Goal: Information Seeking & Learning: Learn about a topic

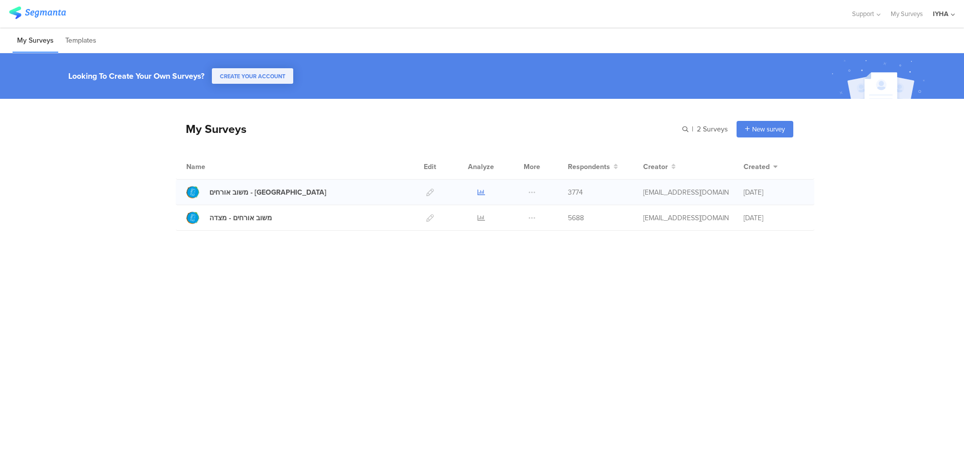
click at [480, 191] on icon at bounding box center [482, 193] width 8 height 8
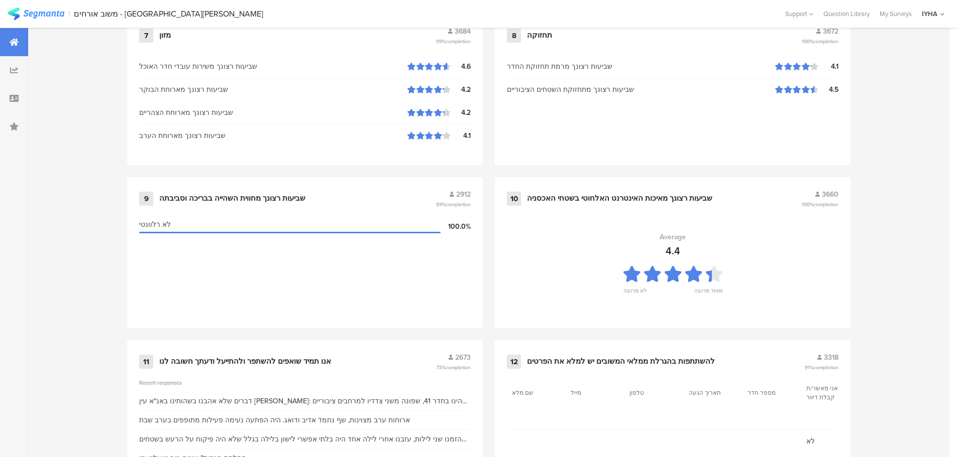
scroll to position [1015, 0]
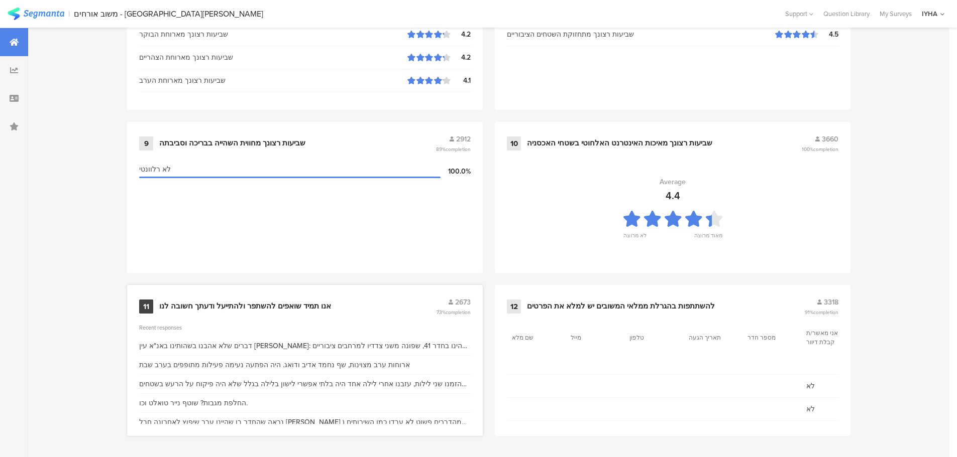
click at [280, 303] on div "אנו תמיד שואפים להשתפר ולהתייעל ודעתך חשובה לנו" at bounding box center [245, 307] width 172 height 10
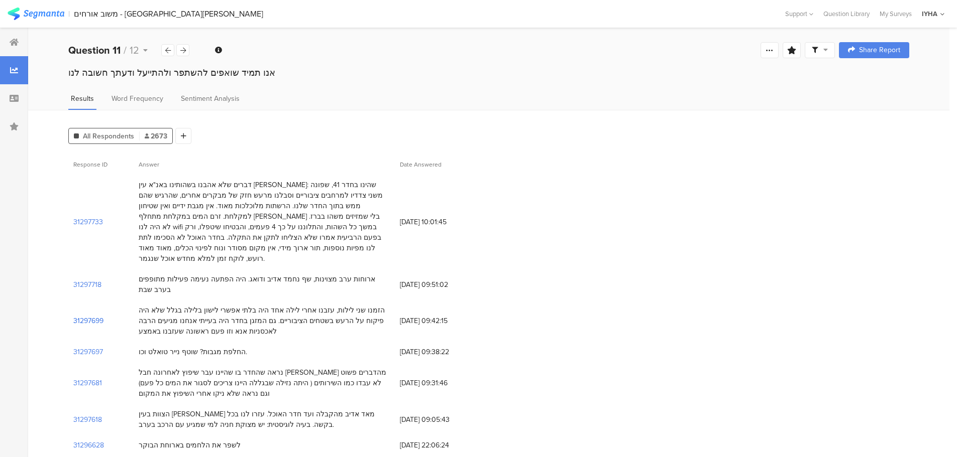
click at [92, 316] on section "31297699" at bounding box center [88, 321] width 30 height 11
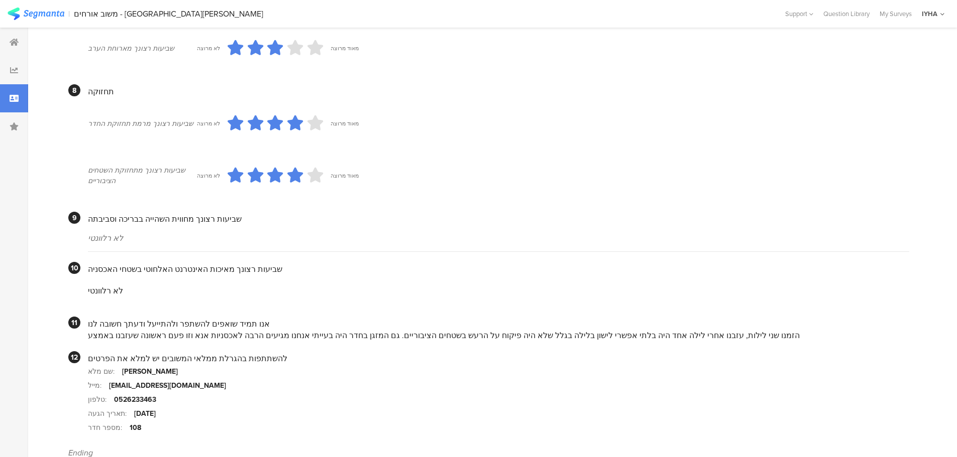
scroll to position [819, 0]
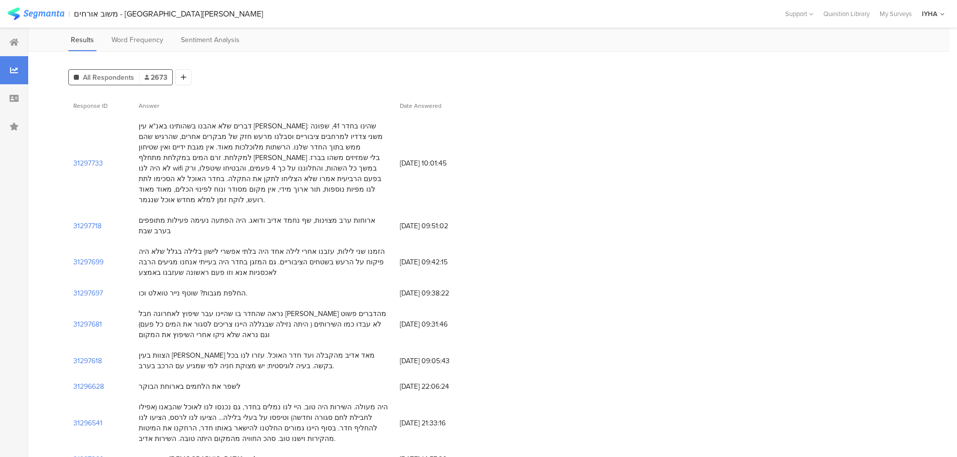
scroll to position [63, 0]
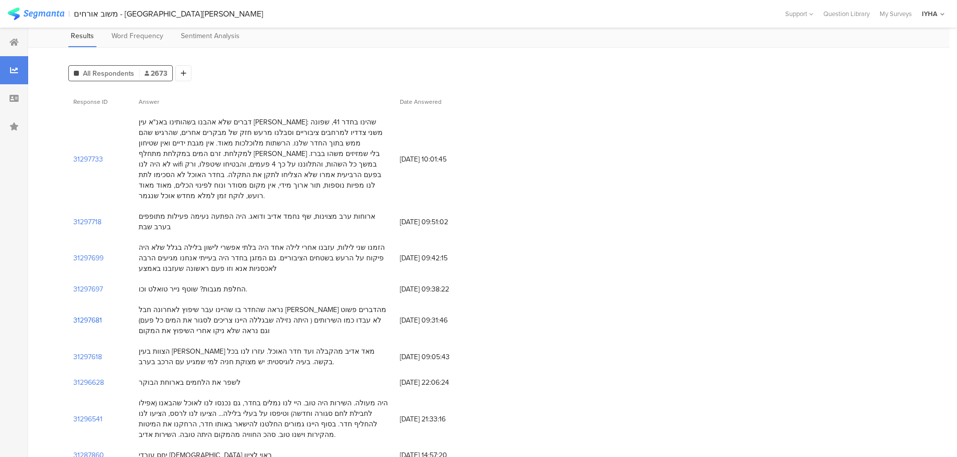
click at [94, 315] on section "31297681" at bounding box center [87, 320] width 29 height 11
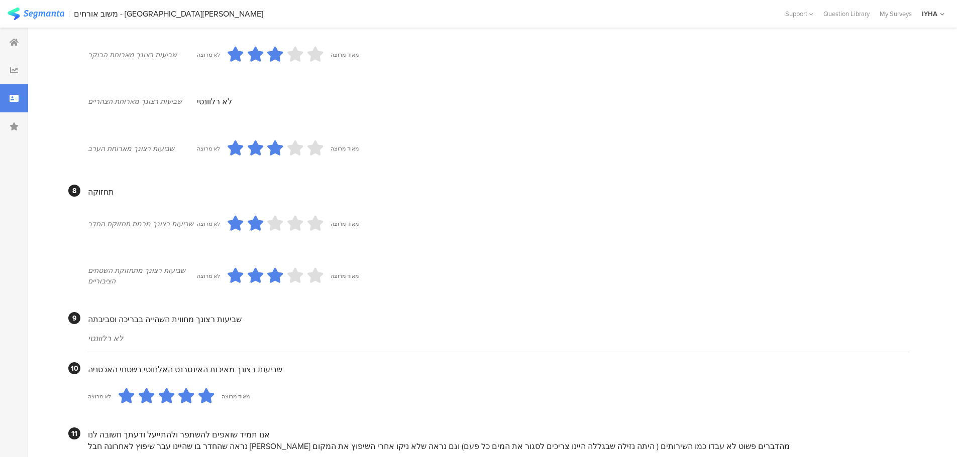
scroll to position [830, 0]
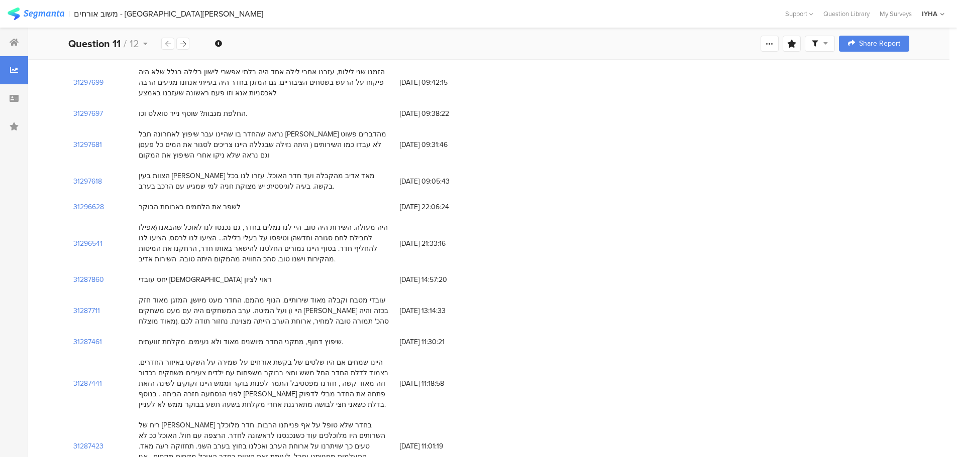
scroll to position [251, 0]
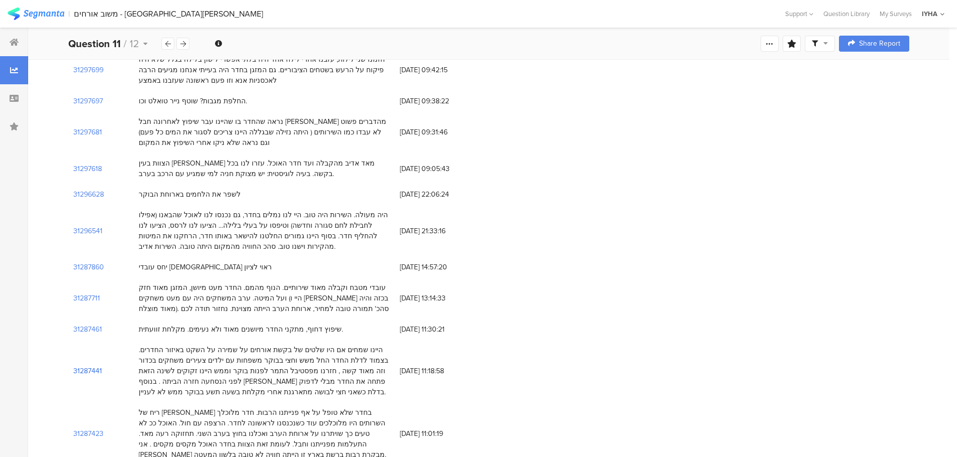
click at [97, 366] on section "31287441" at bounding box center [87, 371] width 29 height 11
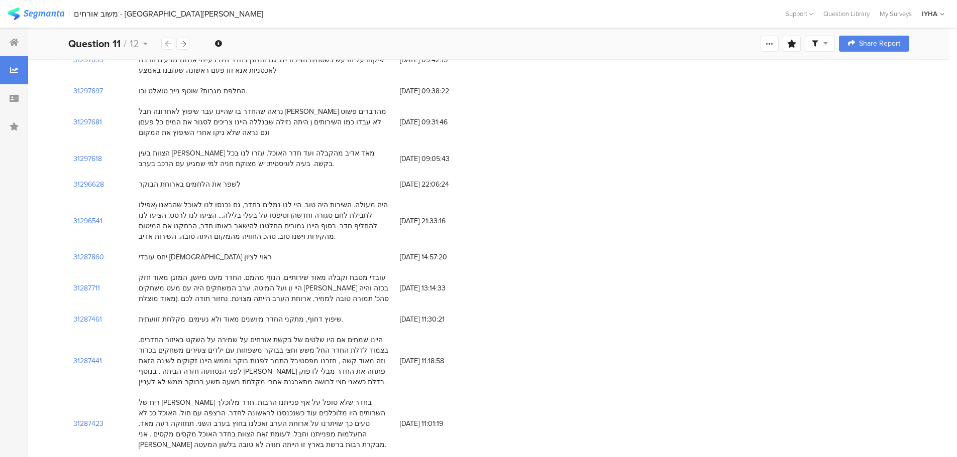
scroll to position [264, 0]
click at [92, 416] on section "31287423" at bounding box center [88, 421] width 30 height 11
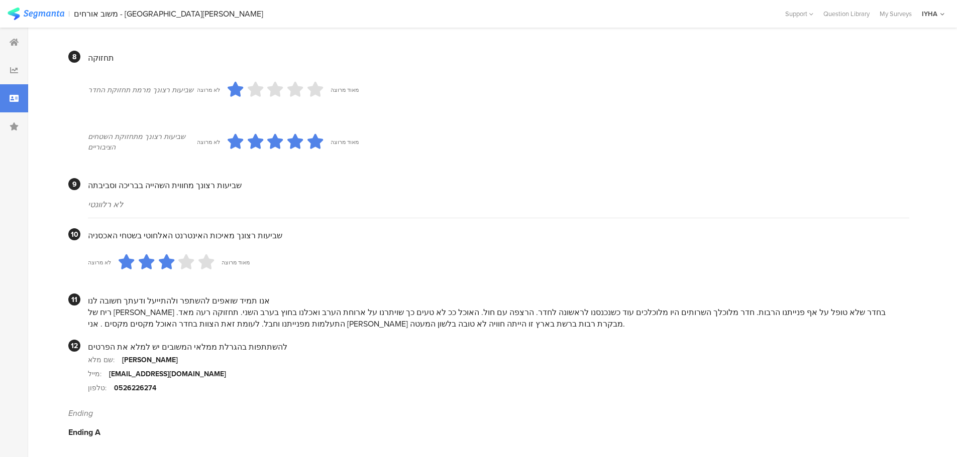
scroll to position [813, 0]
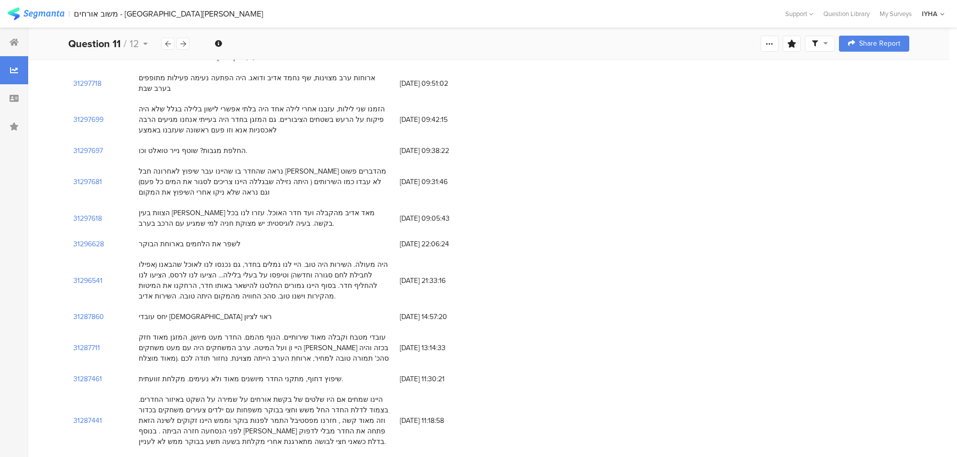
scroll to position [201, 0]
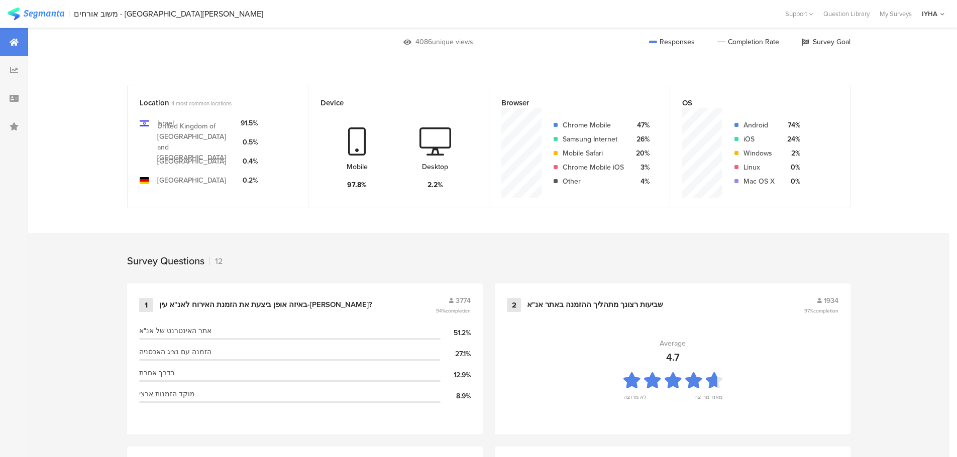
scroll to position [1015, 0]
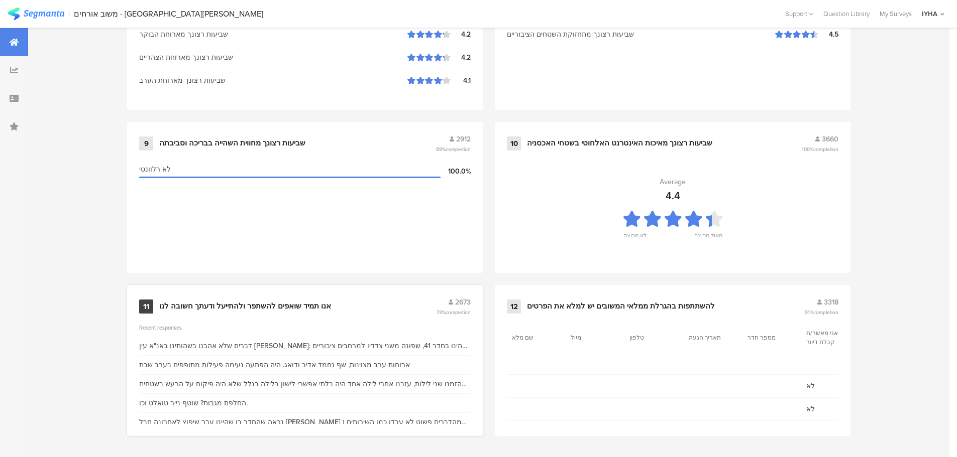
click at [265, 303] on div "אנו תמיד שואפים להשתפר ולהתייעל ודעתך חשובה לנו" at bounding box center [245, 307] width 172 height 10
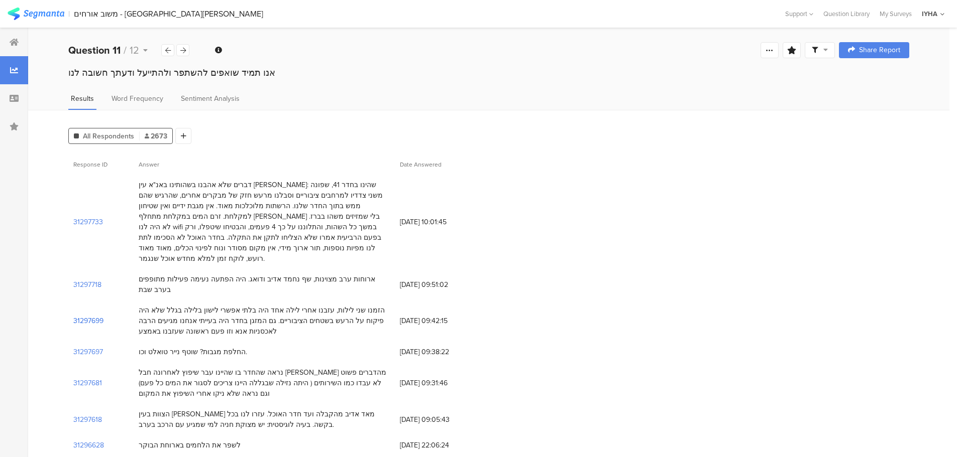
click at [94, 316] on section "31297699" at bounding box center [88, 321] width 30 height 11
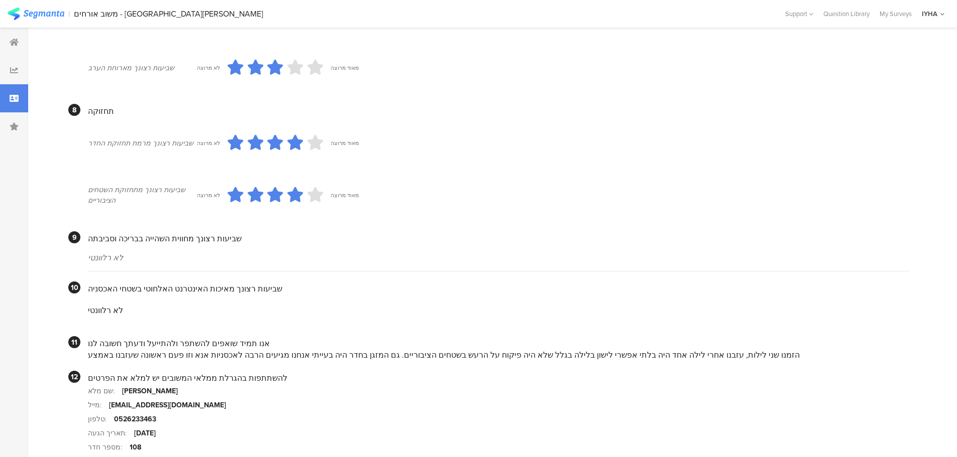
scroll to position [819, 0]
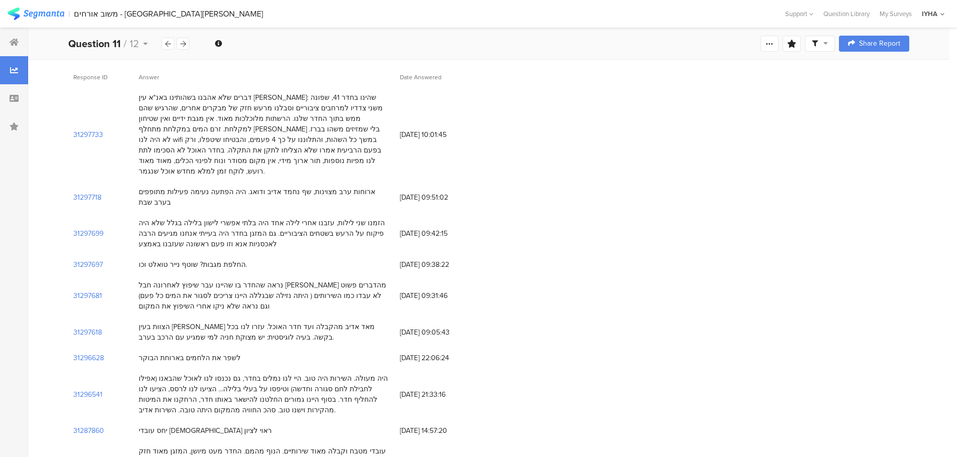
scroll to position [113, 0]
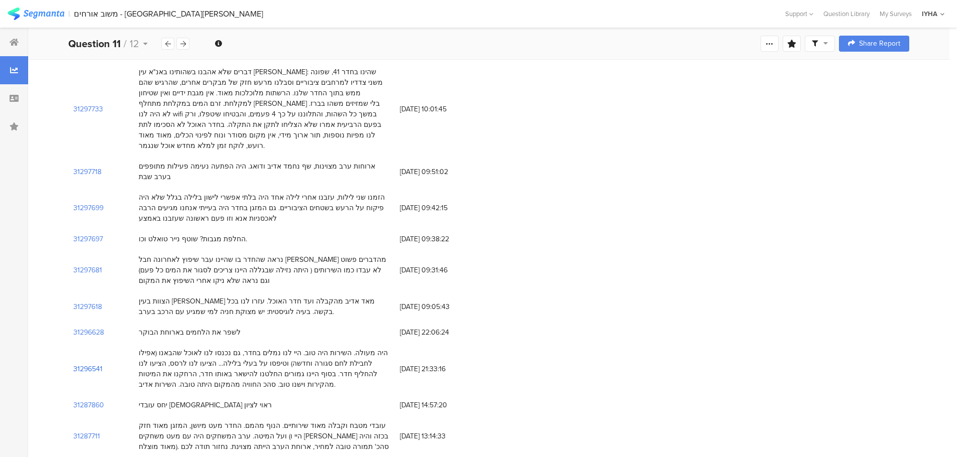
click at [87, 364] on section "31296541" at bounding box center [87, 369] width 29 height 11
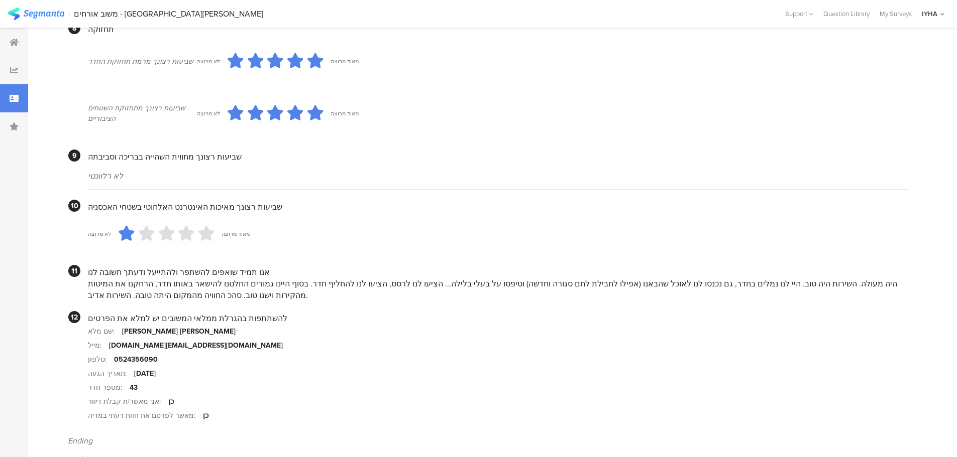
scroll to position [832, 0]
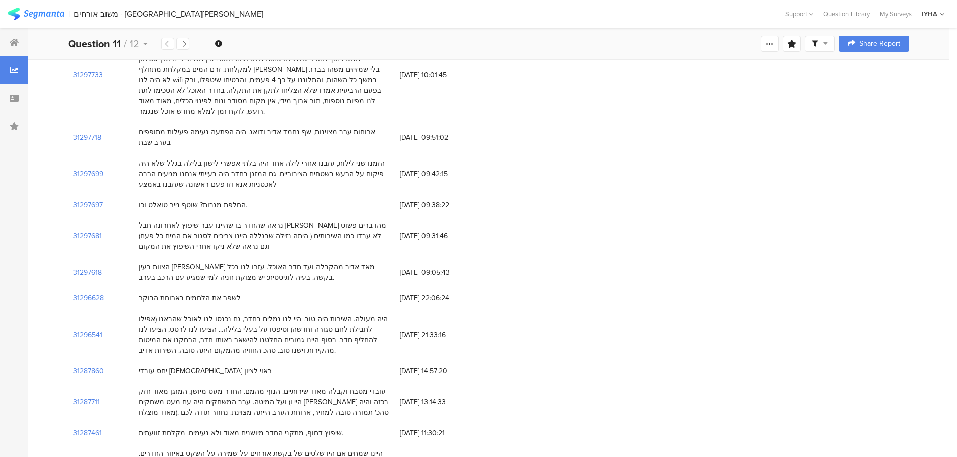
scroll to position [163, 0]
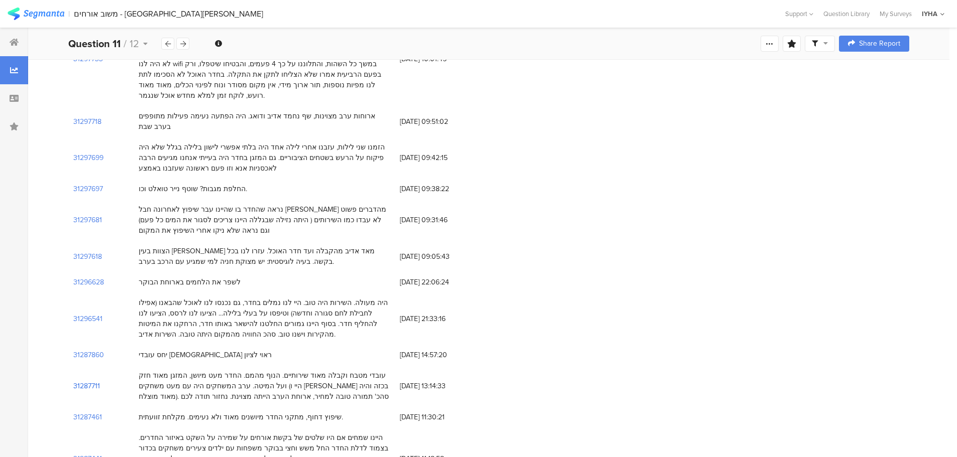
click at [88, 381] on section "31287711" at bounding box center [86, 386] width 27 height 11
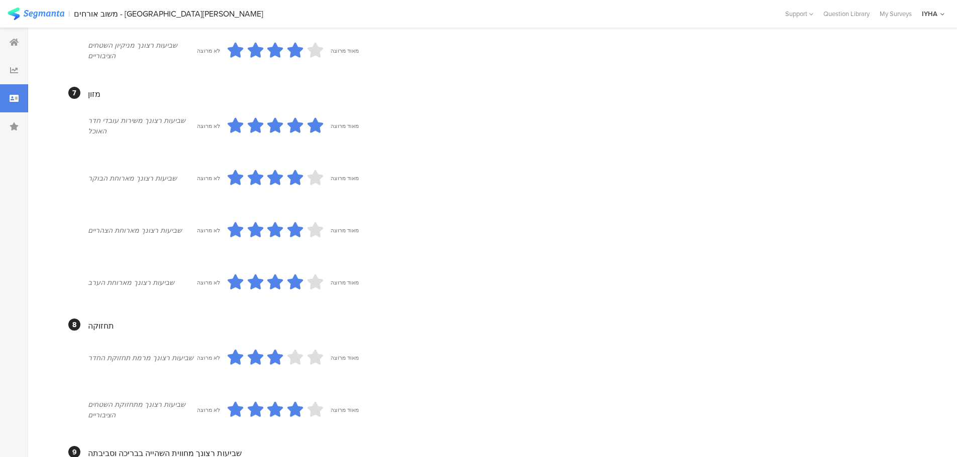
scroll to position [552, 0]
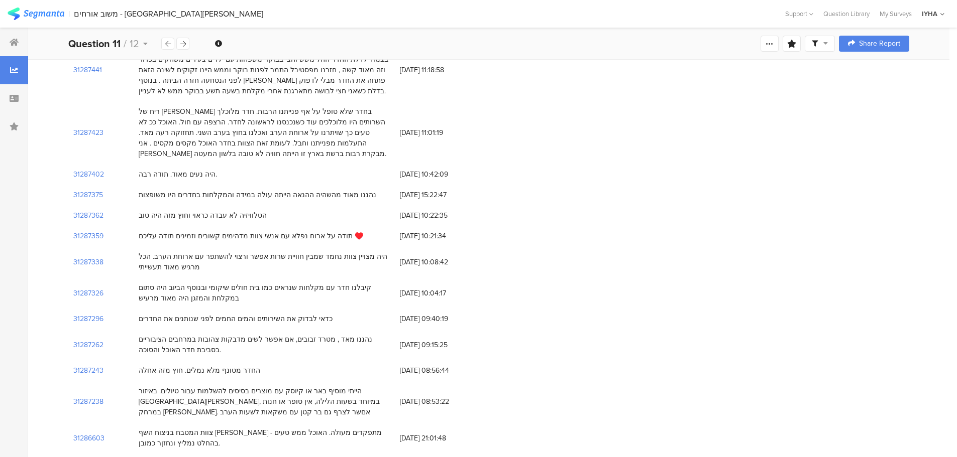
scroll to position [163, 0]
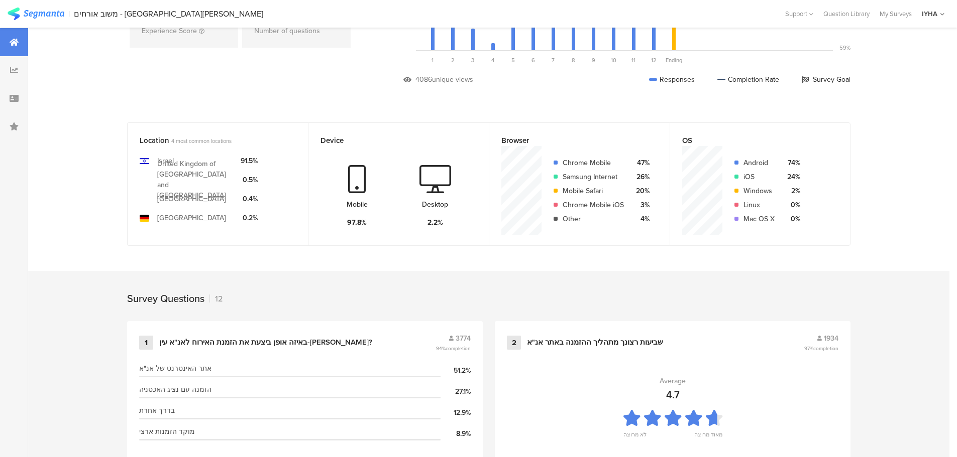
scroll to position [1015, 0]
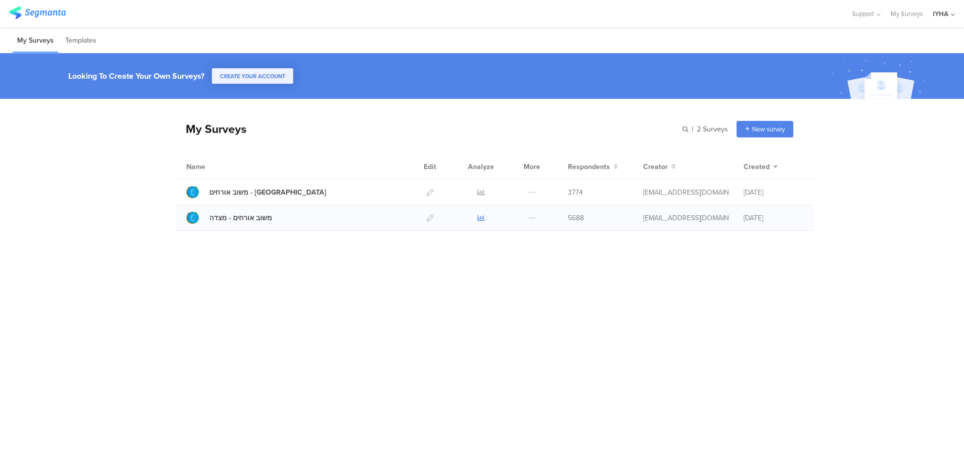
click at [480, 216] on icon at bounding box center [482, 218] width 8 height 8
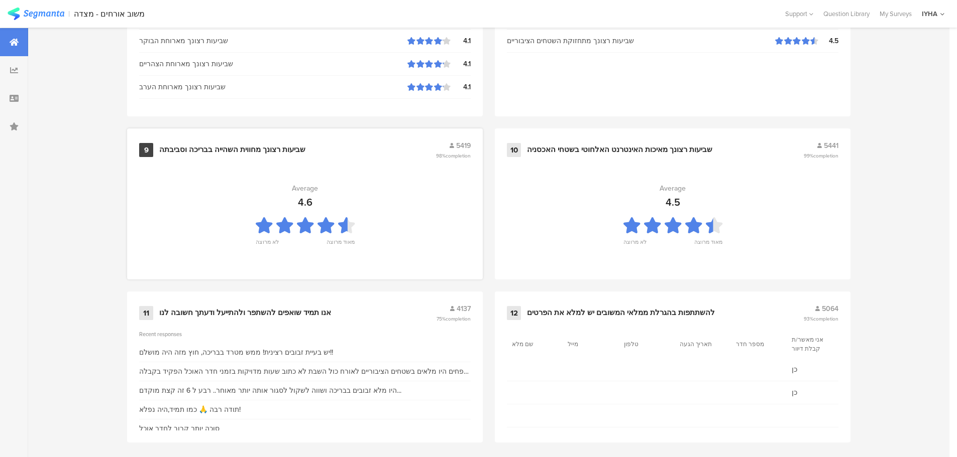
scroll to position [1015, 0]
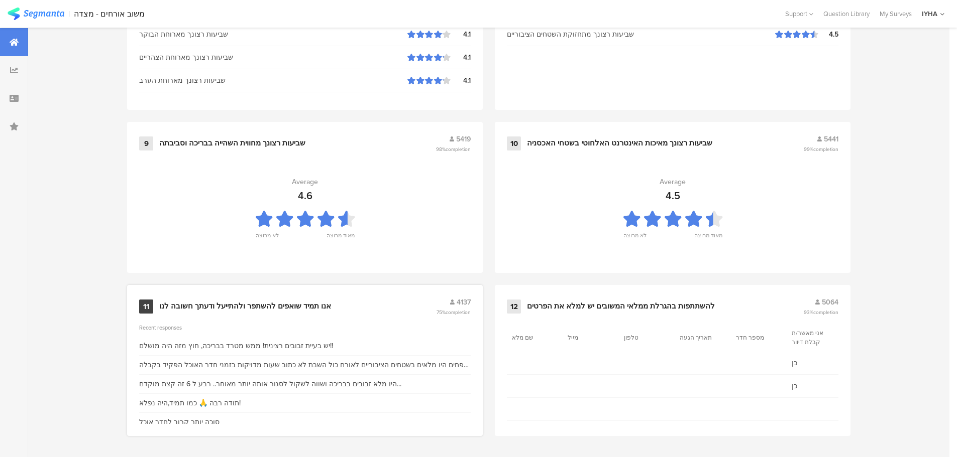
click at [305, 304] on div "אנו תמיד שואפים להשתפר ולהתייעל ודעתך חשובה לנו" at bounding box center [245, 307] width 172 height 10
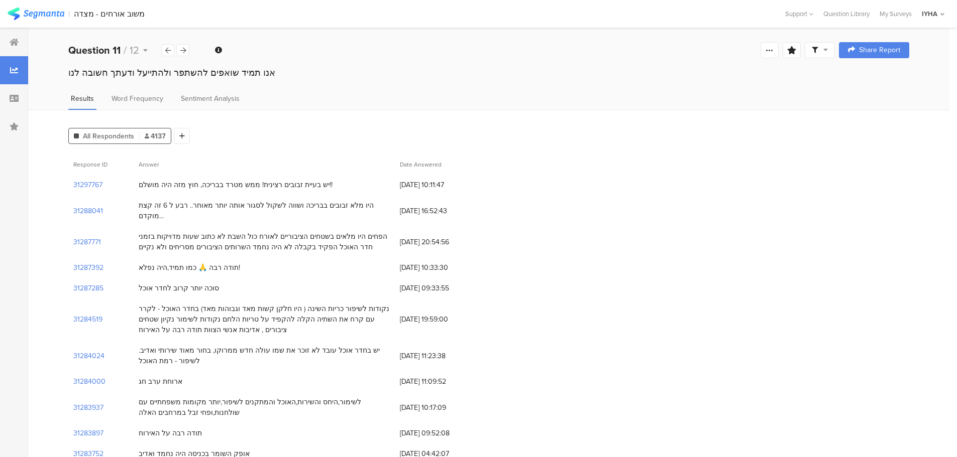
scroll to position [13, 0]
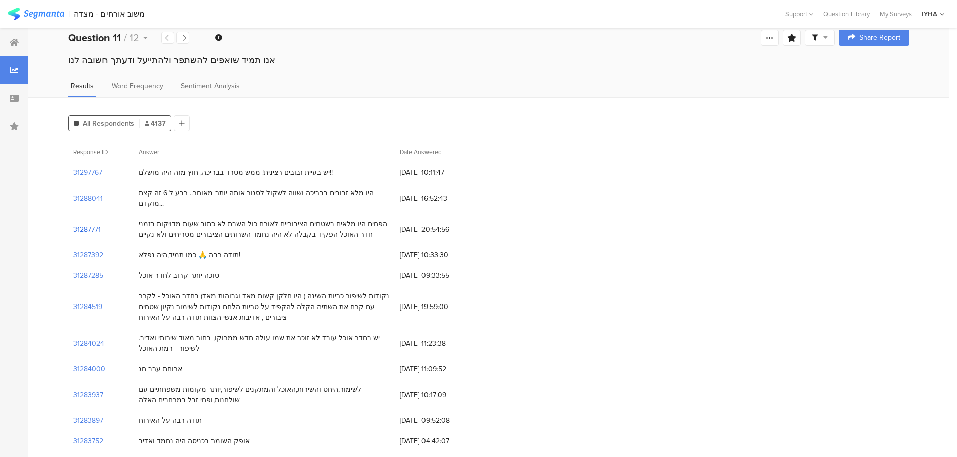
click at [94, 224] on section "31287771" at bounding box center [87, 229] width 28 height 11
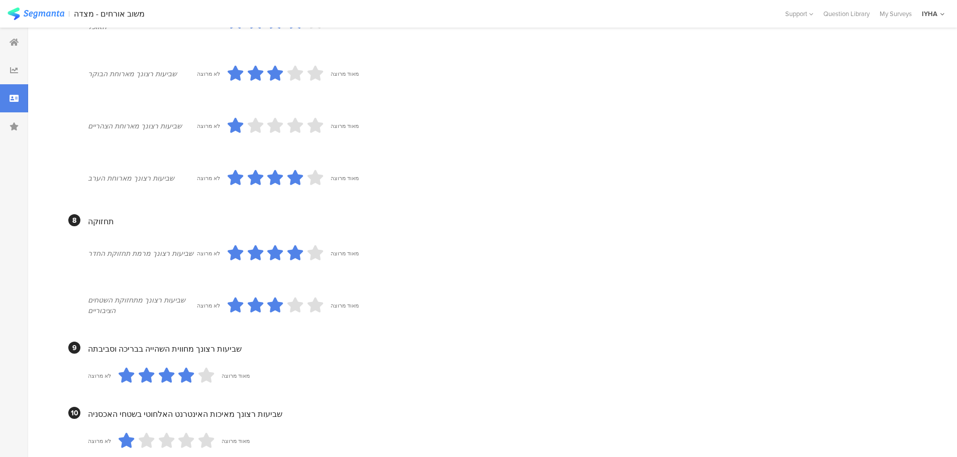
scroll to position [657, 0]
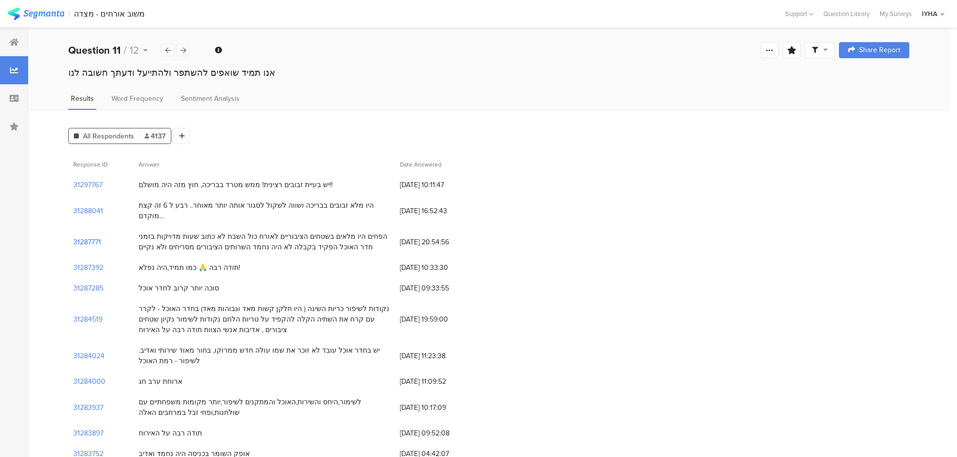
click at [83, 237] on section "31287771" at bounding box center [87, 242] width 28 height 11
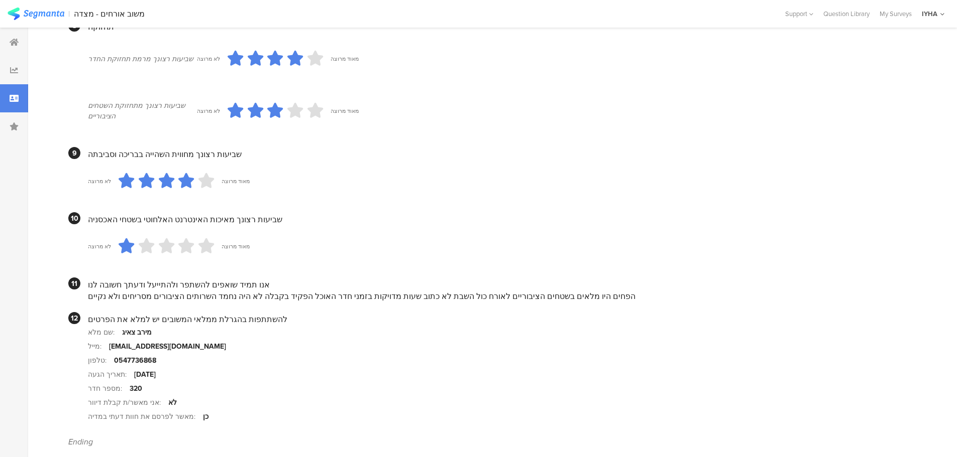
scroll to position [883, 0]
